Goal: Transaction & Acquisition: Subscribe to service/newsletter

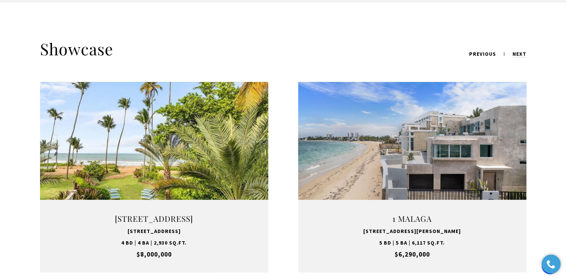
scroll to position [935, 0]
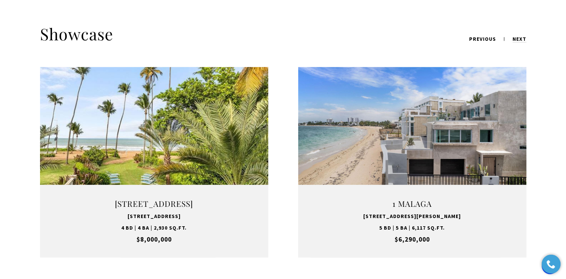
click at [405, 151] on link "VIEW PROPERTY" at bounding box center [411, 162] width 93 height 22
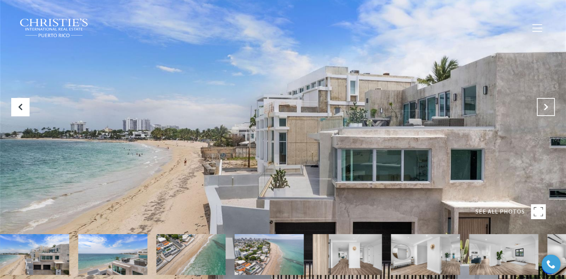
click at [544, 108] on icon "Next Slide" at bounding box center [545, 106] width 7 height 7
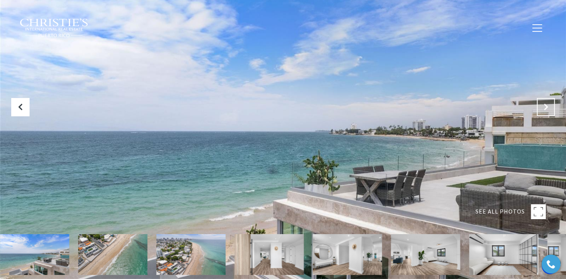
click at [544, 108] on icon "Next Slide" at bounding box center [545, 106] width 7 height 7
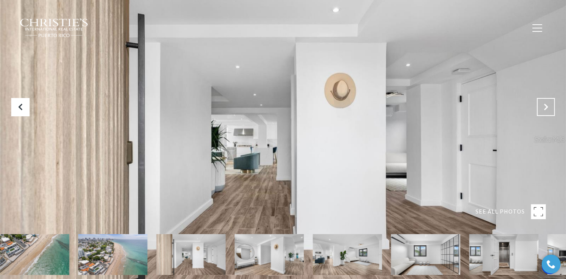
click at [544, 108] on icon "Next Slide" at bounding box center [545, 106] width 7 height 7
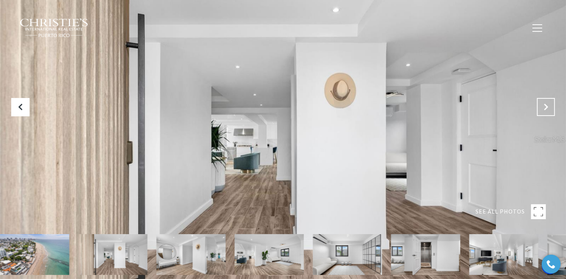
click at [544, 108] on icon "Next Slide" at bounding box center [545, 106] width 7 height 7
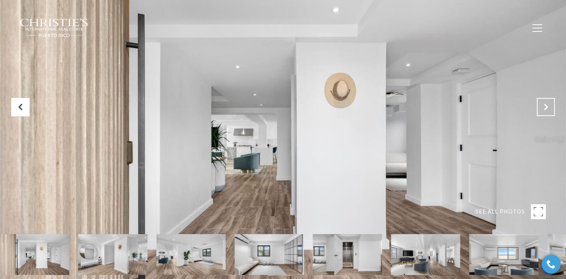
click at [544, 108] on icon "Next Slide" at bounding box center [545, 106] width 7 height 7
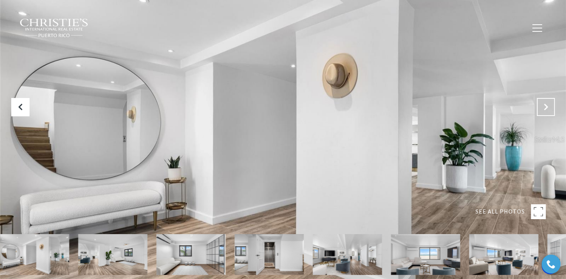
click at [544, 108] on icon "Next Slide" at bounding box center [545, 106] width 7 height 7
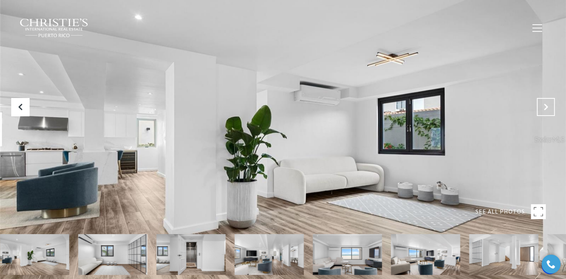
click at [544, 108] on icon "Next Slide" at bounding box center [545, 106] width 7 height 7
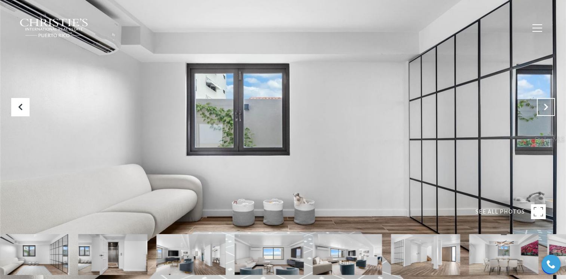
click at [544, 108] on icon "Next Slide" at bounding box center [545, 106] width 7 height 7
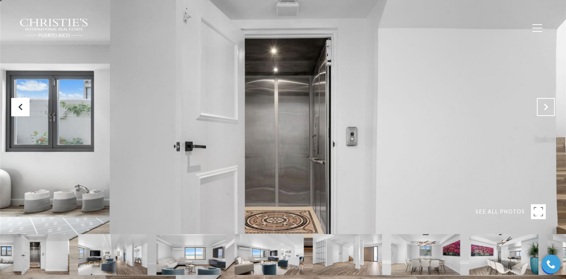
click at [544, 108] on icon "Next Slide" at bounding box center [545, 106] width 7 height 7
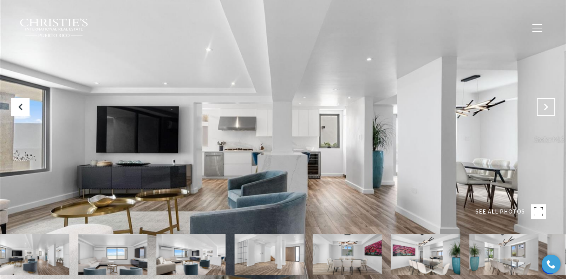
click at [544, 108] on icon "Next Slide" at bounding box center [545, 106] width 7 height 7
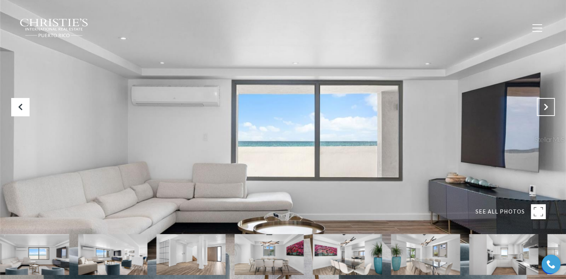
click at [544, 108] on icon "Next Slide" at bounding box center [545, 106] width 7 height 7
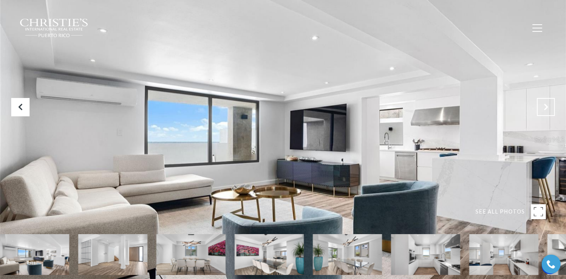
click at [544, 108] on icon "Next Slide" at bounding box center [545, 106] width 7 height 7
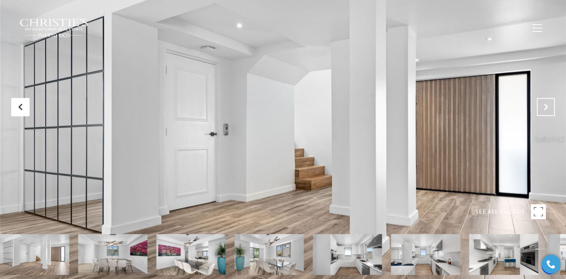
click at [544, 108] on icon "Next Slide" at bounding box center [545, 106] width 7 height 7
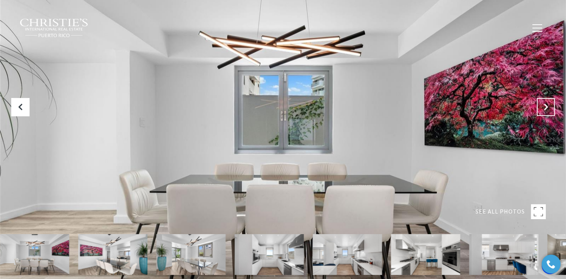
click at [544, 108] on icon "Next Slide" at bounding box center [545, 106] width 7 height 7
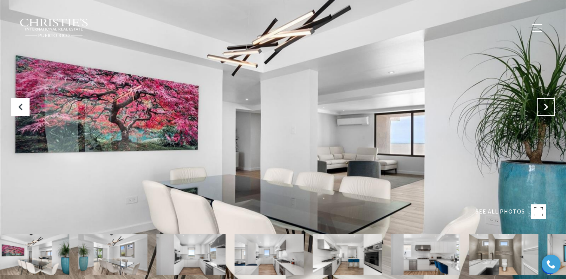
click at [544, 108] on icon "Next Slide" at bounding box center [545, 106] width 7 height 7
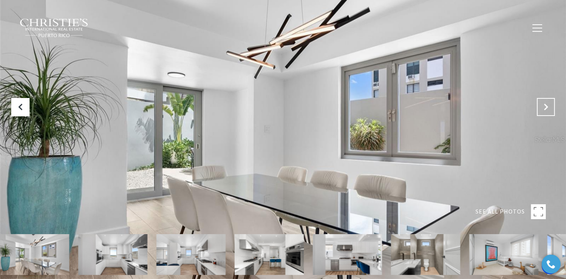
click at [544, 108] on icon "Next Slide" at bounding box center [545, 106] width 7 height 7
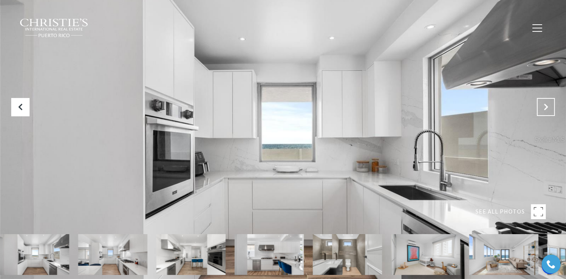
click at [544, 108] on icon "Next Slide" at bounding box center [545, 106] width 7 height 7
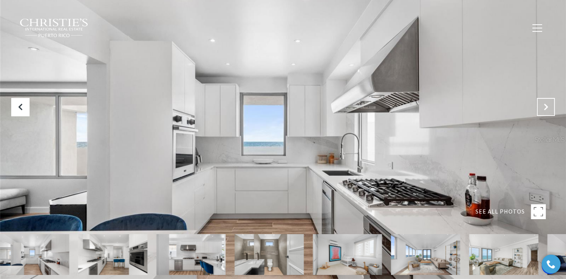
click at [544, 108] on icon "Next Slide" at bounding box center [545, 106] width 7 height 7
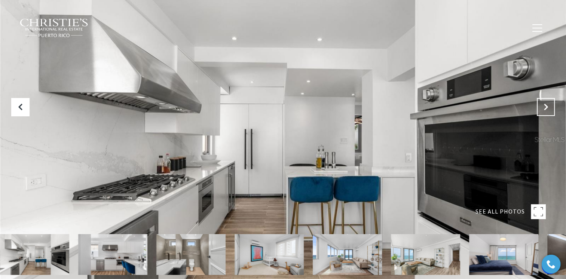
click at [544, 108] on icon "Next Slide" at bounding box center [545, 106] width 7 height 7
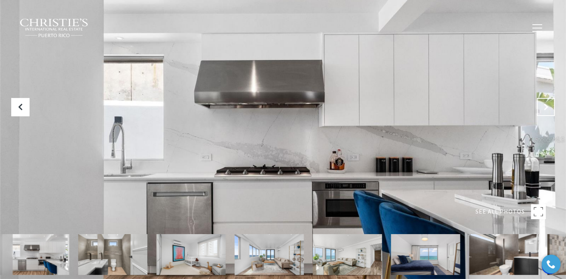
click at [544, 108] on icon "Next Slide" at bounding box center [545, 106] width 7 height 7
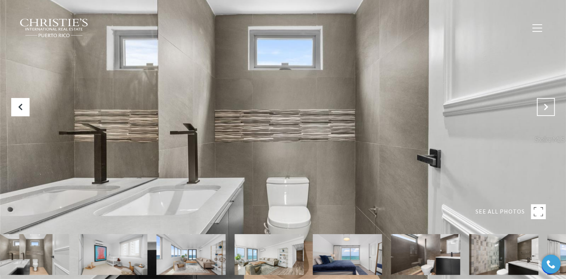
click at [544, 108] on icon "Next Slide" at bounding box center [545, 106] width 7 height 7
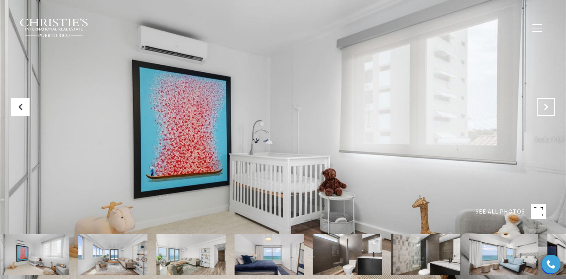
click at [544, 108] on icon "Next Slide" at bounding box center [545, 106] width 7 height 7
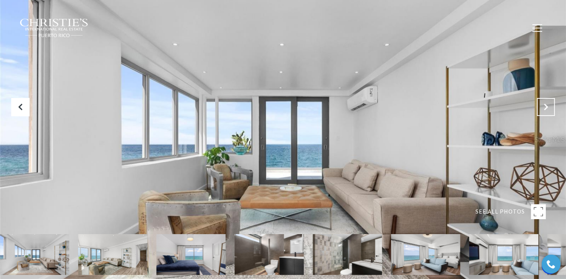
click at [544, 108] on icon "Next Slide" at bounding box center [545, 106] width 7 height 7
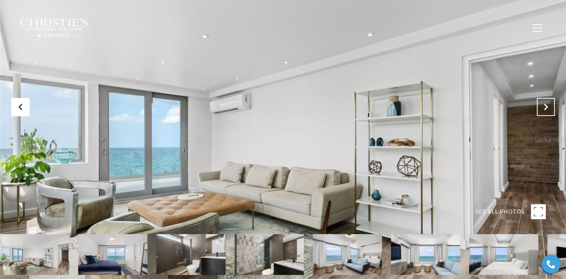
click at [544, 108] on icon "Next Slide" at bounding box center [545, 106] width 7 height 7
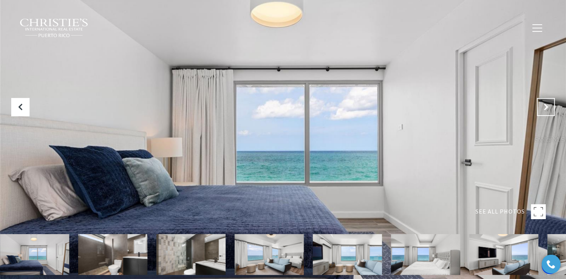
click at [544, 108] on icon "Next Slide" at bounding box center [545, 106] width 7 height 7
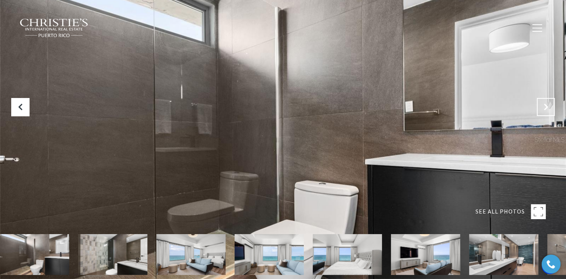
click at [544, 108] on icon "Next Slide" at bounding box center [545, 106] width 7 height 7
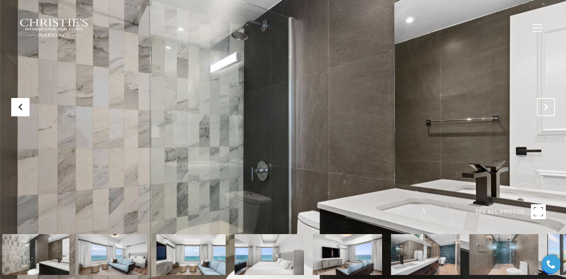
click at [544, 108] on icon "Next Slide" at bounding box center [545, 106] width 7 height 7
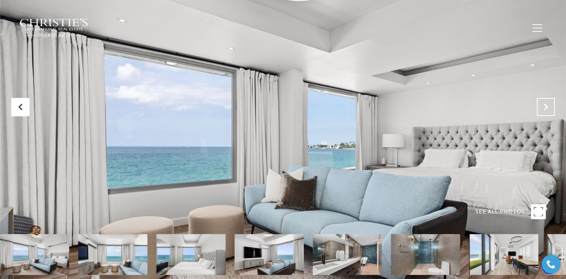
click at [544, 108] on icon "Next Slide" at bounding box center [545, 106] width 7 height 7
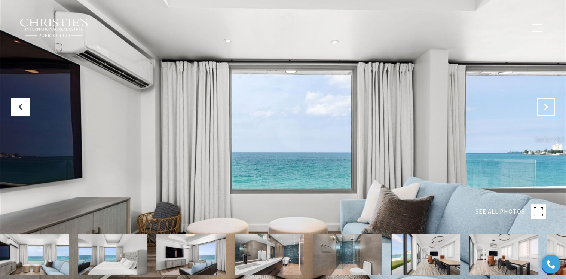
click at [544, 108] on icon "Next Slide" at bounding box center [545, 106] width 7 height 7
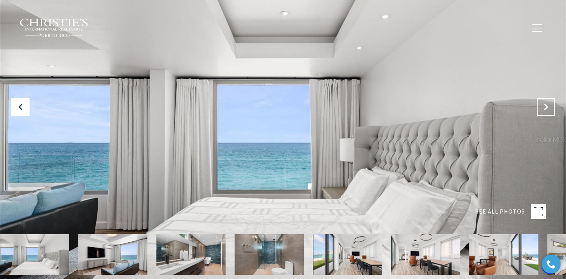
click at [544, 108] on icon "Next Slide" at bounding box center [545, 106] width 7 height 7
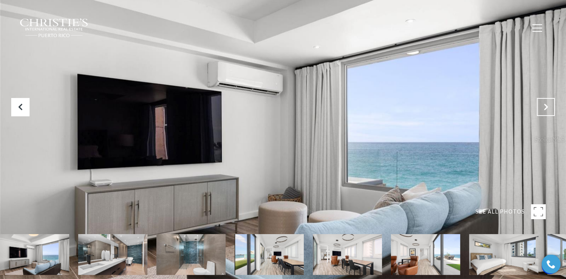
click at [544, 108] on icon "Next Slide" at bounding box center [545, 106] width 7 height 7
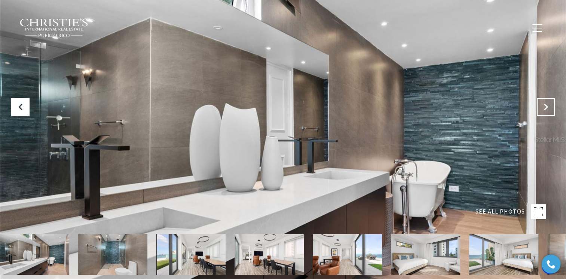
click at [544, 108] on icon "Next Slide" at bounding box center [545, 106] width 7 height 7
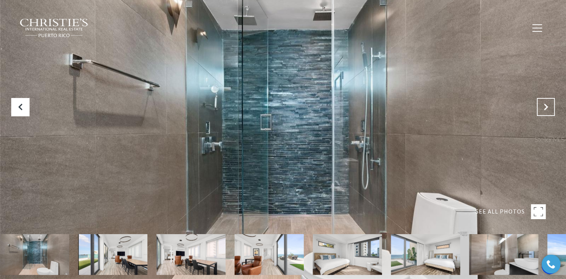
click at [544, 108] on icon "Next Slide" at bounding box center [545, 106] width 7 height 7
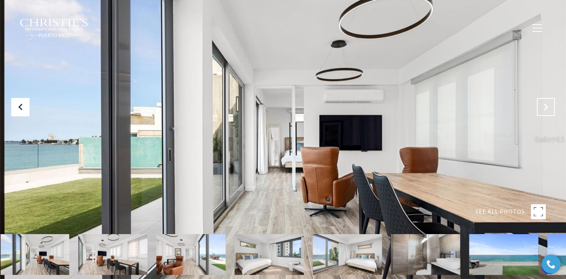
click at [544, 108] on icon "Next Slide" at bounding box center [545, 106] width 7 height 7
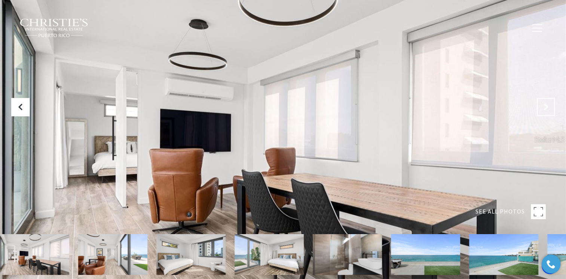
click at [544, 108] on icon "Next Slide" at bounding box center [545, 106] width 7 height 7
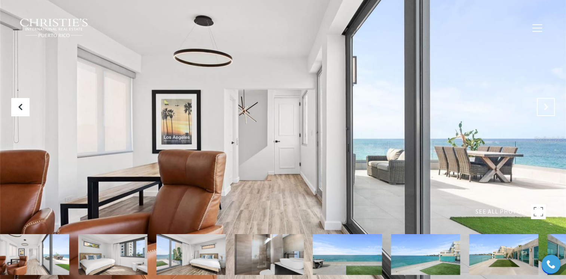
click at [544, 108] on icon "Next Slide" at bounding box center [545, 106] width 7 height 7
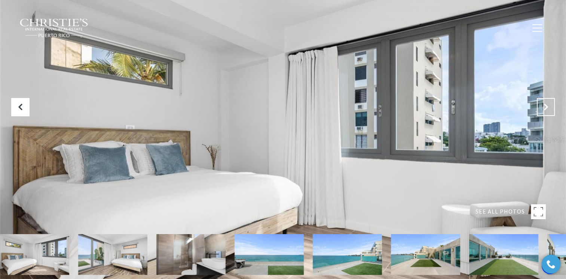
click at [544, 108] on icon "Next Slide" at bounding box center [545, 106] width 7 height 7
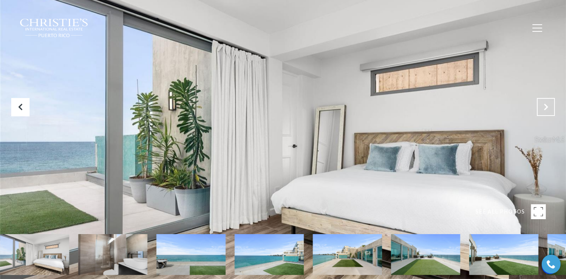
click at [544, 108] on icon "Next Slide" at bounding box center [545, 106] width 7 height 7
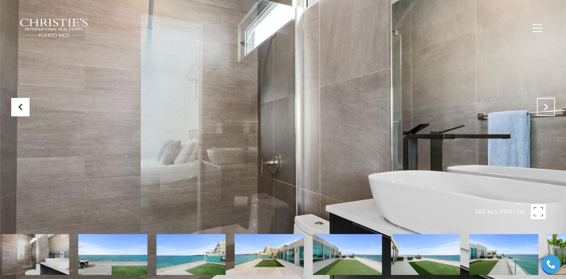
click at [544, 108] on icon "Next Slide" at bounding box center [545, 106] width 7 height 7
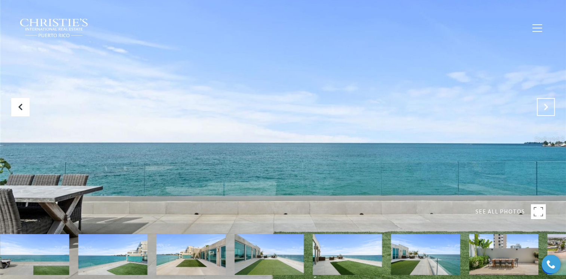
click at [544, 108] on icon "Next Slide" at bounding box center [545, 106] width 7 height 7
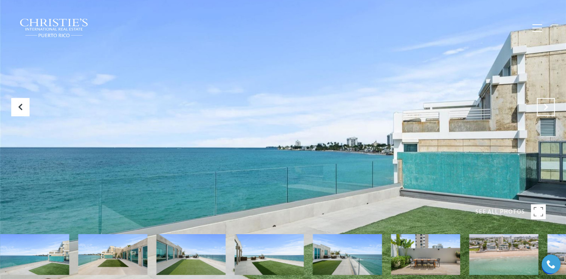
click at [544, 108] on icon "Next Slide" at bounding box center [545, 106] width 7 height 7
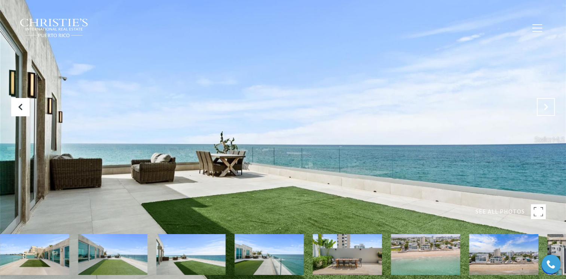
click at [547, 106] on icon "Next Slide" at bounding box center [545, 106] width 7 height 7
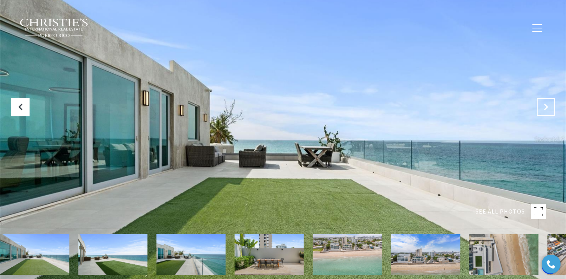
click at [547, 106] on icon "Next Slide" at bounding box center [545, 106] width 7 height 7
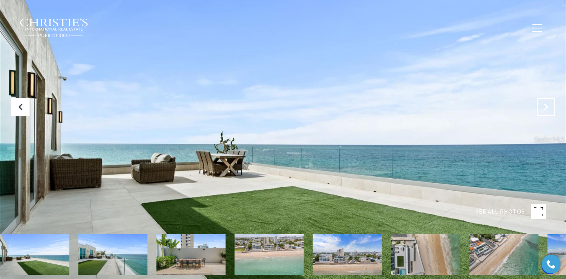
click at [547, 105] on icon "Next Slide" at bounding box center [545, 106] width 7 height 7
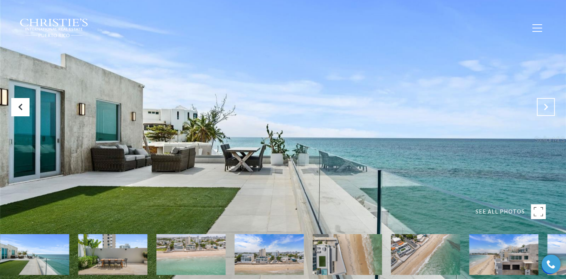
click at [547, 105] on icon "Next Slide" at bounding box center [545, 106] width 7 height 7
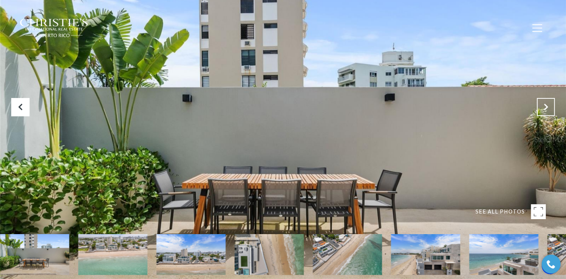
click at [547, 105] on icon "Next Slide" at bounding box center [545, 106] width 7 height 7
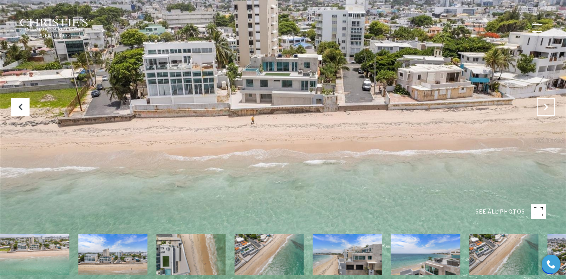
click at [547, 105] on icon "Next Slide" at bounding box center [545, 106] width 7 height 7
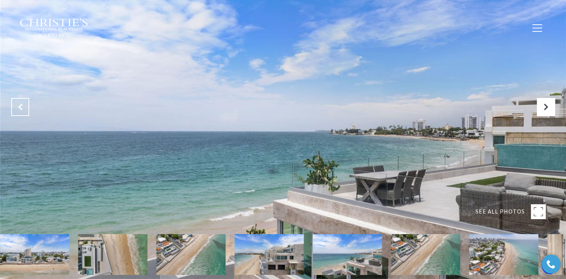
click at [22, 108] on icon "Previous Slide" at bounding box center [19, 106] width 7 height 7
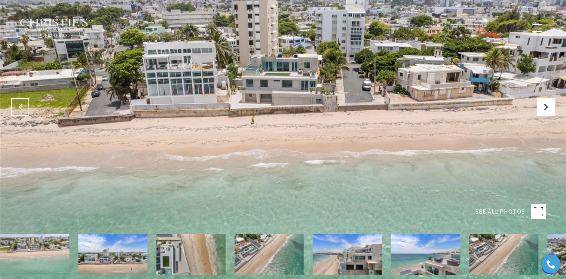
click at [22, 108] on icon "Previous Slide" at bounding box center [19, 106] width 7 height 7
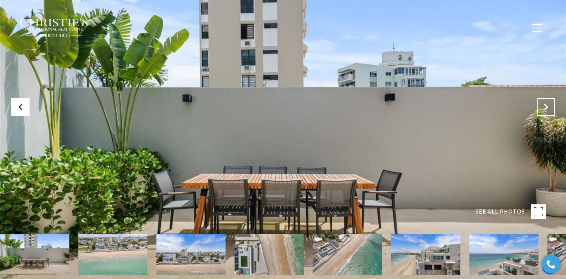
click at [549, 108] on button "Next Slide" at bounding box center [546, 107] width 18 height 18
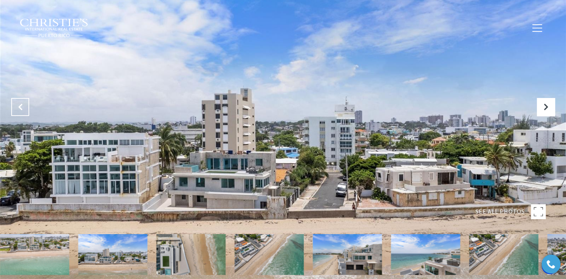
click at [17, 103] on icon "Previous Slide" at bounding box center [19, 106] width 7 height 7
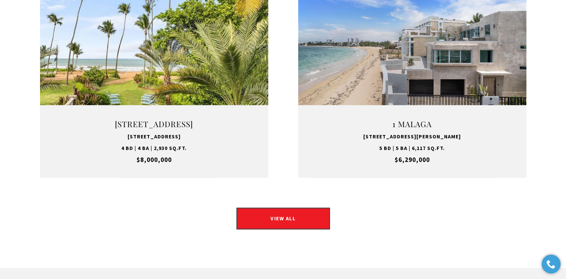
scroll to position [1122, 0]
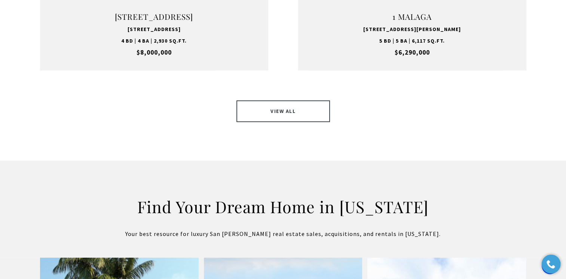
click at [292, 100] on link "VIEW ALL" at bounding box center [282, 111] width 93 height 22
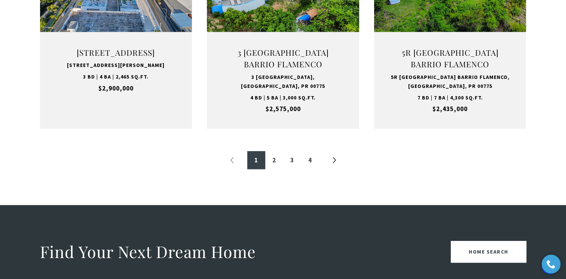
scroll to position [897, 0]
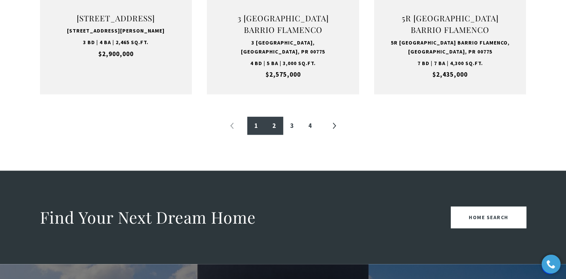
click at [276, 124] on link "2" at bounding box center [274, 126] width 18 height 18
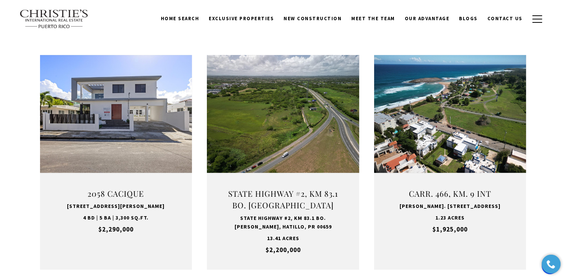
scroll to position [224, 0]
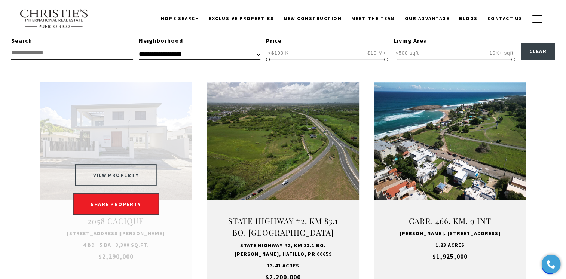
click at [107, 177] on button "VIEW PROPERTY" at bounding box center [116, 175] width 82 height 22
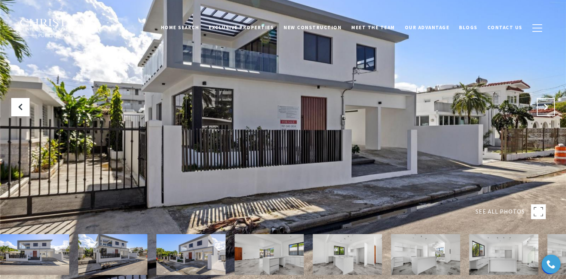
click at [547, 107] on icon "Next Slide" at bounding box center [545, 106] width 7 height 7
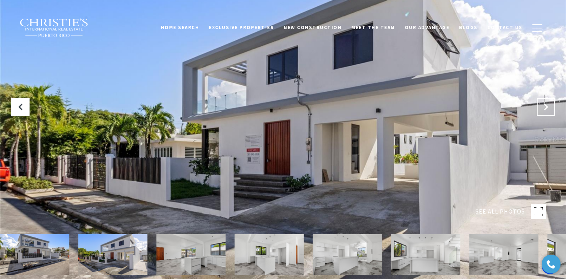
click at [547, 107] on icon "Next Slide" at bounding box center [545, 106] width 7 height 7
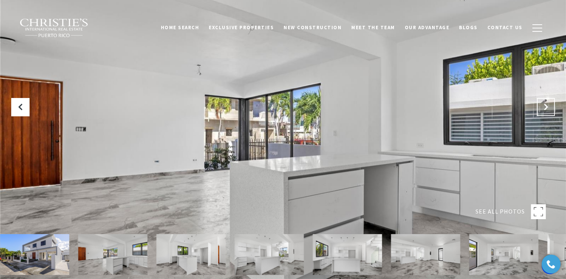
click at [547, 107] on icon "Next Slide" at bounding box center [545, 106] width 7 height 7
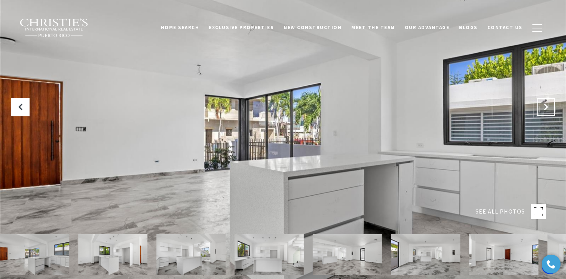
click at [547, 107] on icon "Next Slide" at bounding box center [545, 106] width 7 height 7
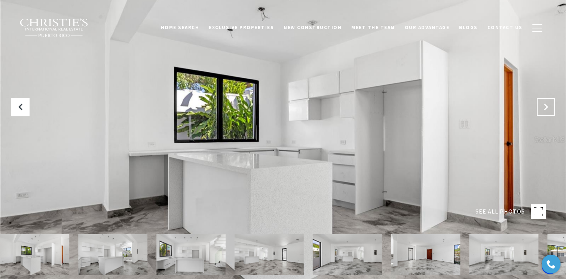
click at [547, 107] on icon "Next Slide" at bounding box center [545, 106] width 7 height 7
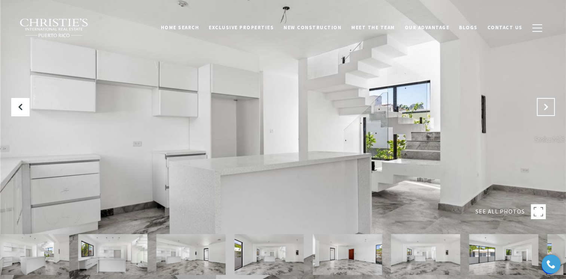
click at [547, 107] on icon "Next Slide" at bounding box center [545, 106] width 7 height 7
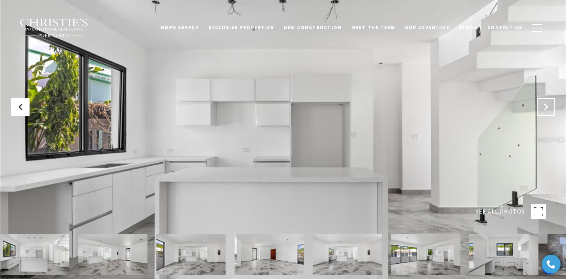
click at [547, 107] on icon "Next Slide" at bounding box center [545, 106] width 7 height 7
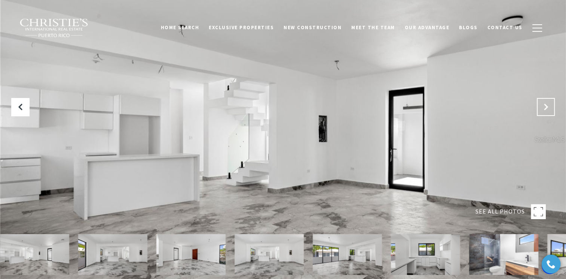
click at [547, 107] on icon "Next Slide" at bounding box center [545, 106] width 7 height 7
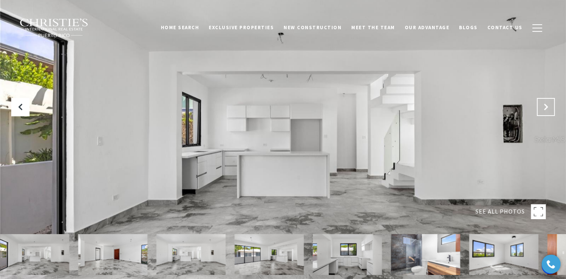
click at [547, 107] on icon "Next Slide" at bounding box center [545, 106] width 7 height 7
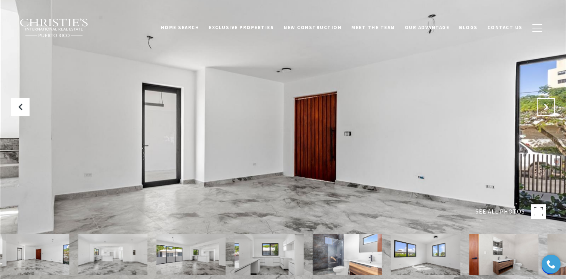
click at [547, 107] on icon "Next Slide" at bounding box center [545, 106] width 7 height 7
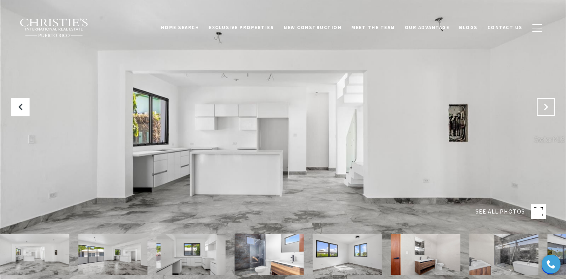
click at [547, 107] on icon "Next Slide" at bounding box center [545, 106] width 7 height 7
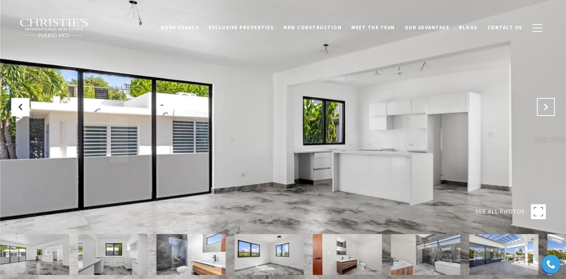
click at [547, 107] on icon "Next Slide" at bounding box center [545, 106] width 7 height 7
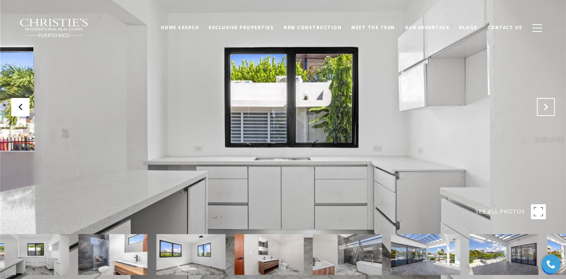
click at [547, 107] on icon "Next Slide" at bounding box center [545, 106] width 7 height 7
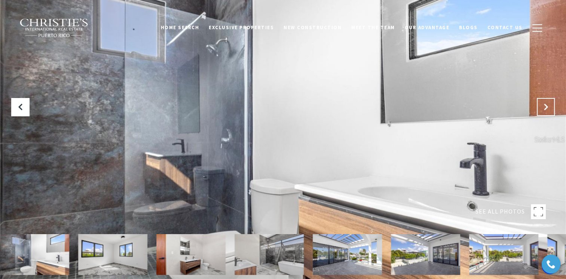
click at [547, 107] on icon "Next Slide" at bounding box center [545, 106] width 7 height 7
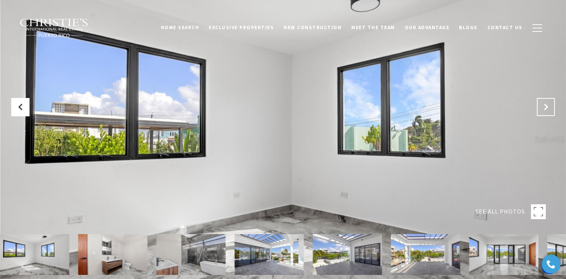
click at [547, 107] on icon "Next Slide" at bounding box center [545, 106] width 7 height 7
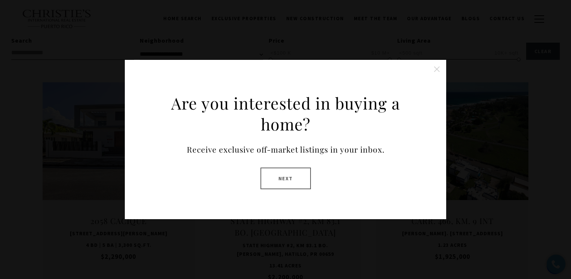
click at [289, 181] on button "Next" at bounding box center [286, 178] width 50 height 22
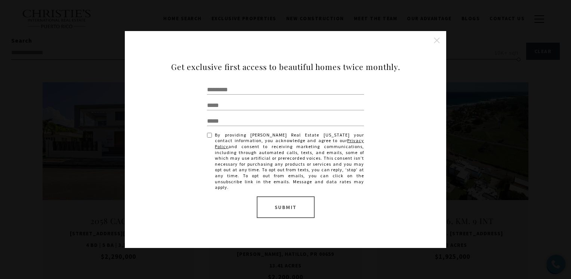
click at [250, 87] on div "Get exclusive first access to beautiful homes twice monthly. Empty heading Opt …" at bounding box center [286, 139] width 262 height 157
click at [244, 93] on input "Full Name" at bounding box center [285, 90] width 157 height 10
type input "**********"
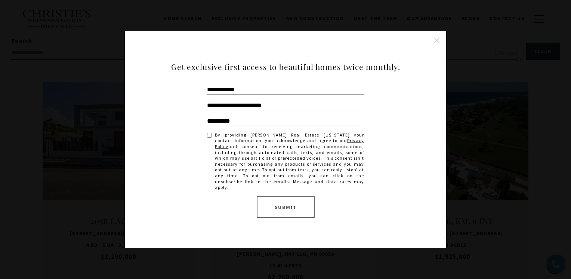
click at [293, 209] on button "Submit" at bounding box center [286, 207] width 58 height 22
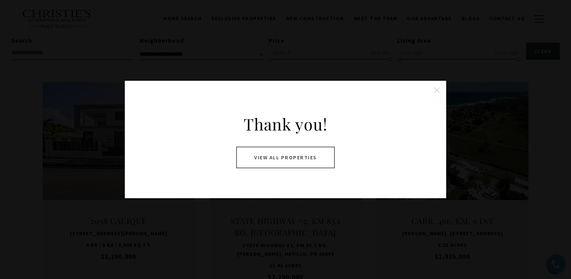
click at [296, 208] on div "**********" at bounding box center [285, 139] width 571 height 279
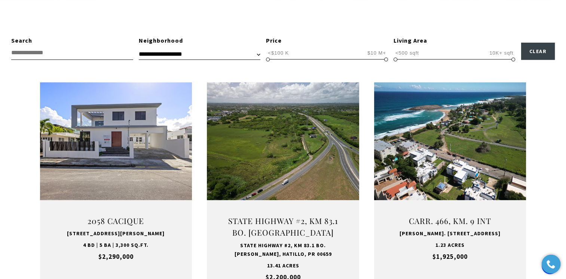
scroll to position [411, 0]
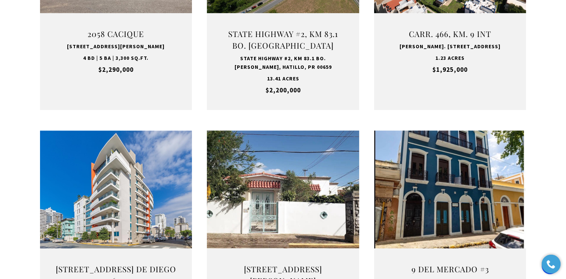
click at [546, 134] on div "**********" at bounding box center [283, 229] width 566 height 760
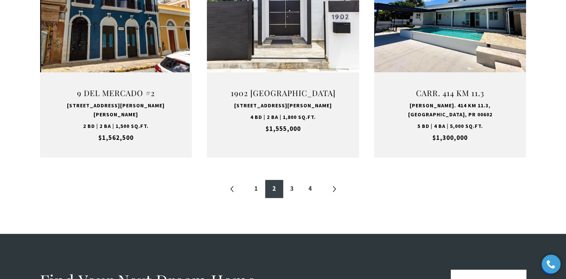
scroll to position [897, 0]
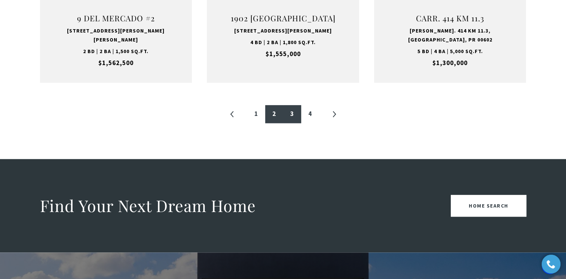
click at [290, 105] on link "3" at bounding box center [292, 114] width 18 height 18
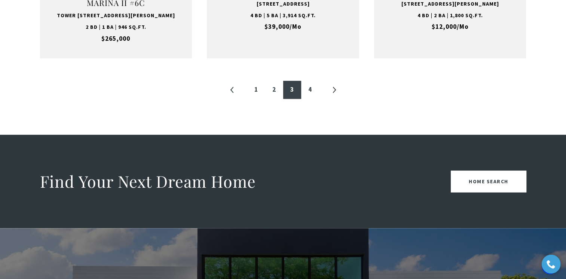
scroll to position [935, 0]
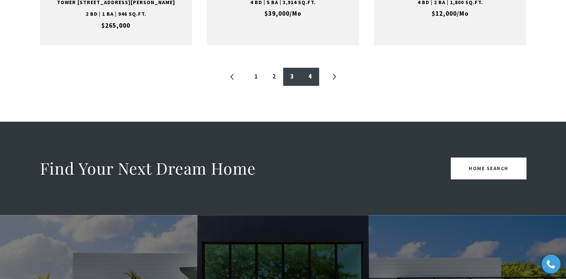
click at [314, 86] on link "4" at bounding box center [310, 77] width 18 height 18
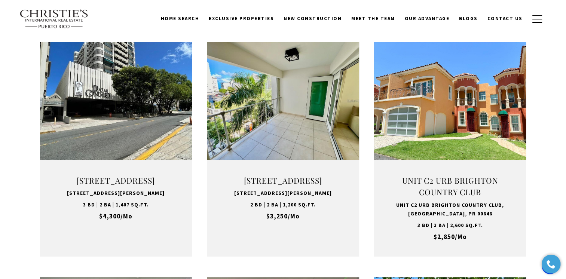
scroll to position [224, 0]
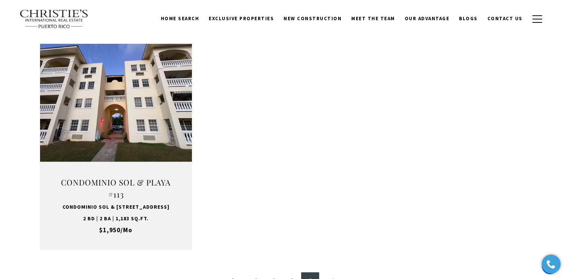
scroll to position [598, 0]
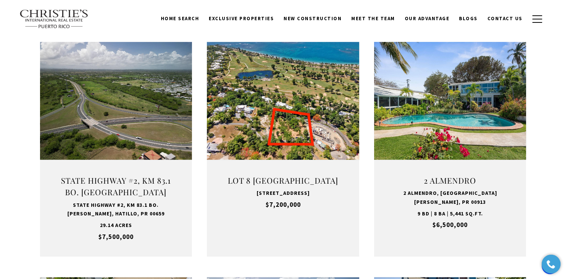
scroll to position [225, 0]
